Goal: Obtain resource: Obtain resource

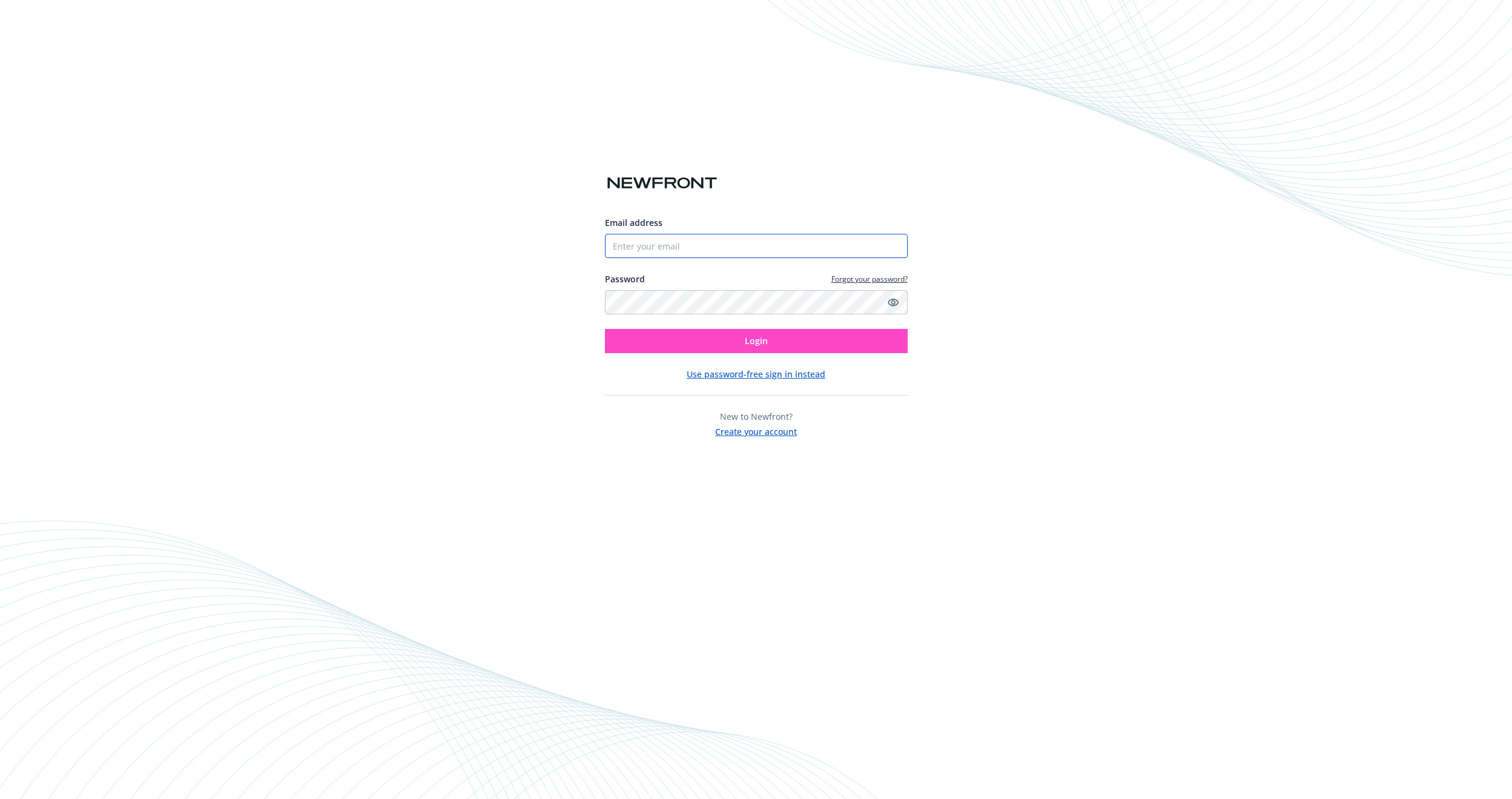
type input "[EMAIL_ADDRESS][PERSON_NAME][DOMAIN_NAME]"
click at [651, 345] on button "Login" at bounding box center [756, 340] width 303 height 24
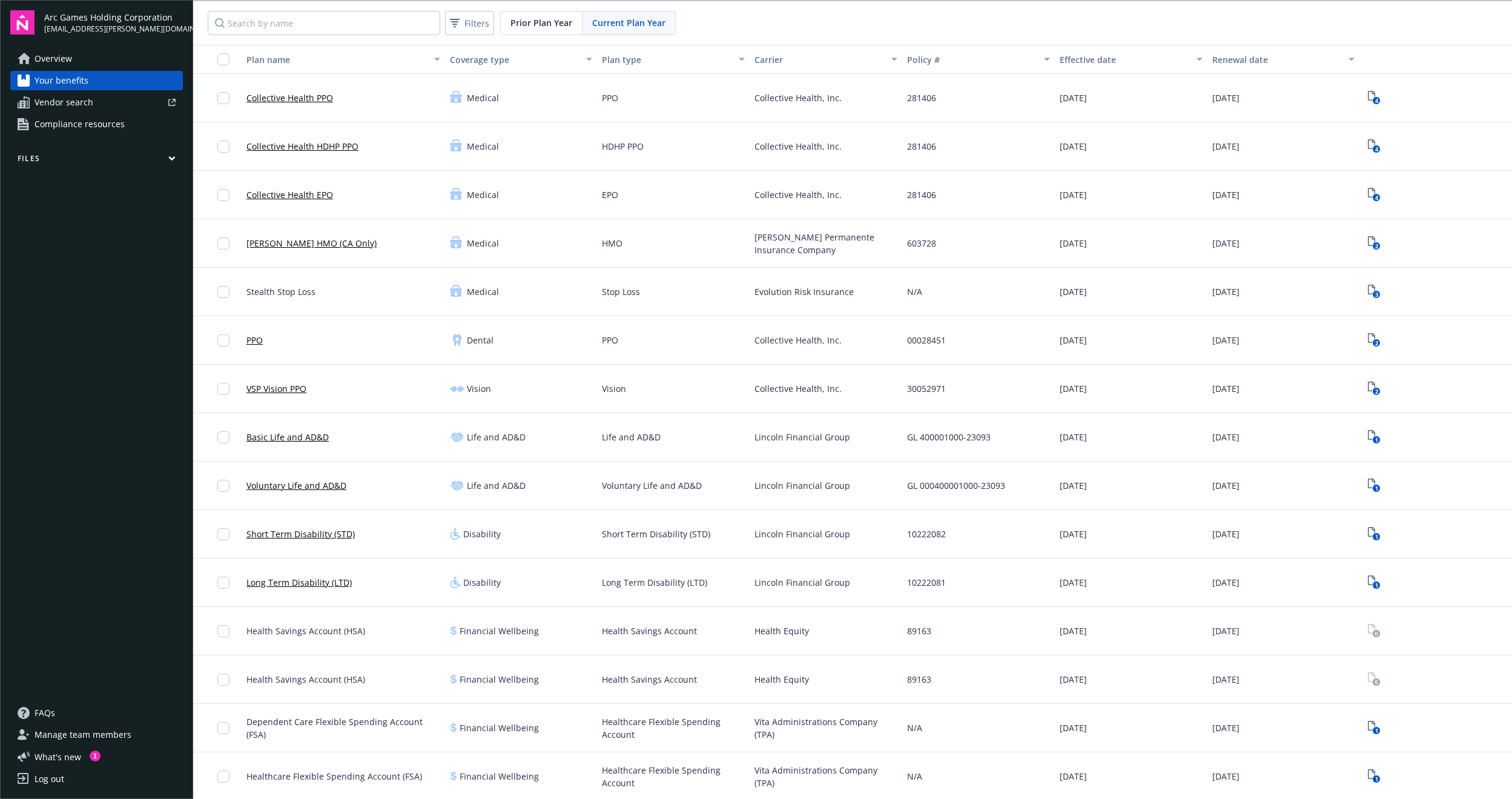
click at [527, 29] on span "Prior Plan Year" at bounding box center [542, 23] width 62 height 13
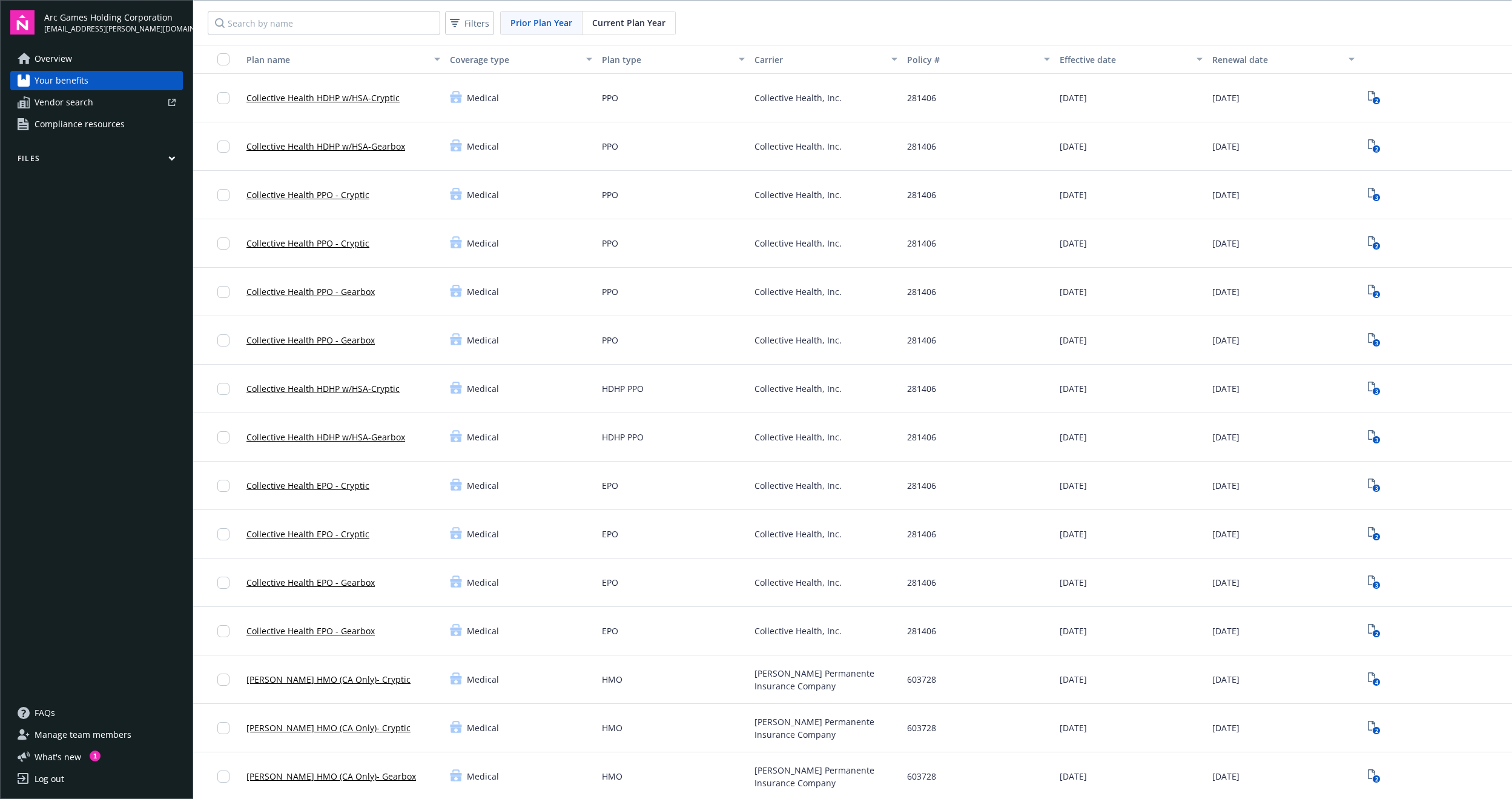
click at [89, 117] on span "Compliance resources" at bounding box center [79, 124] width 90 height 20
